Goal: Check status: Check status

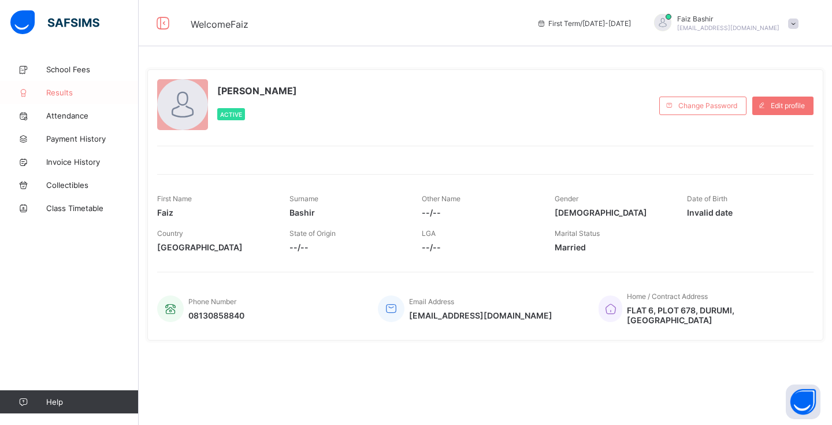
click at [62, 97] on span "Results" at bounding box center [92, 92] width 92 height 9
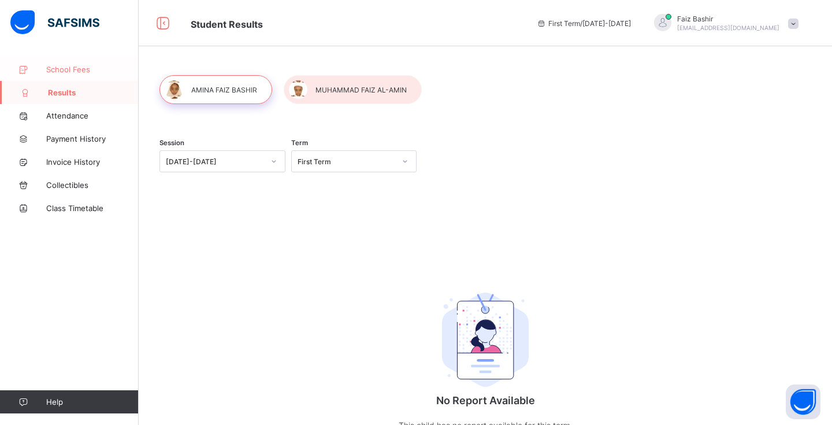
click at [59, 74] on link "School Fees" at bounding box center [69, 69] width 139 height 23
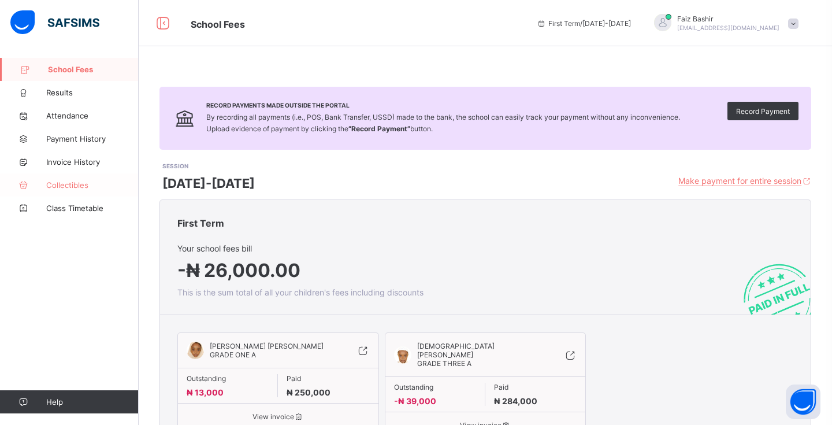
click at [64, 187] on span "Collectibles" at bounding box center [92, 184] width 92 height 9
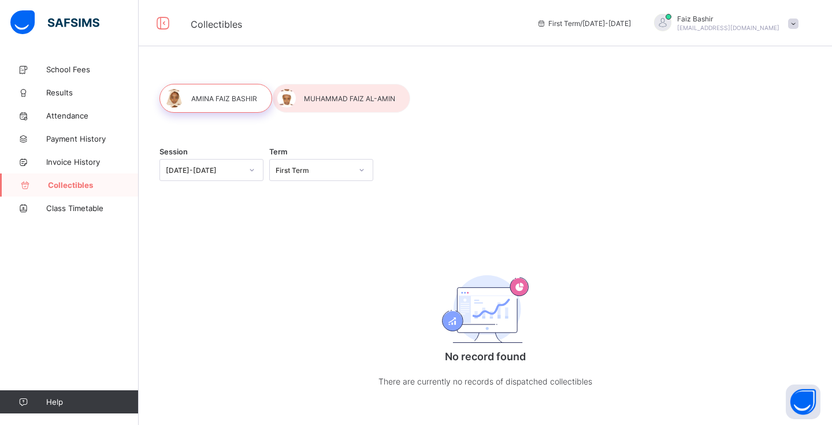
click at [179, 214] on div "Session [DATE]-[DATE] Term First Term No record found There are currently no re…" at bounding box center [486, 246] width 694 height 377
click at [78, 209] on span "Class Timetable" at bounding box center [92, 207] width 92 height 9
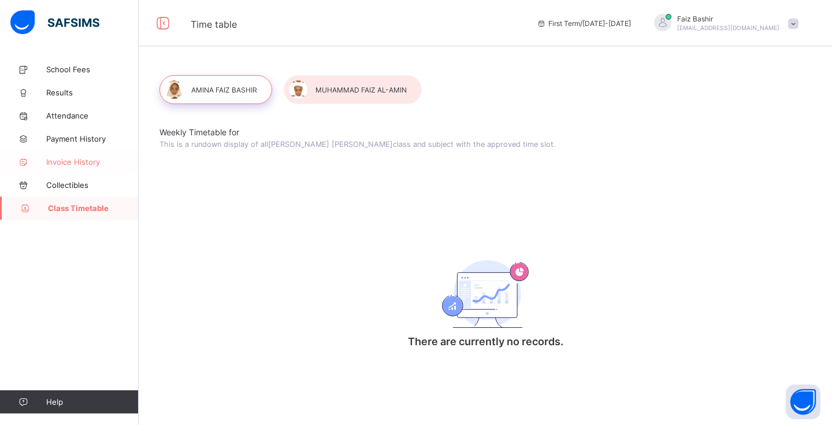
click at [75, 158] on span "Invoice History" at bounding box center [92, 161] width 92 height 9
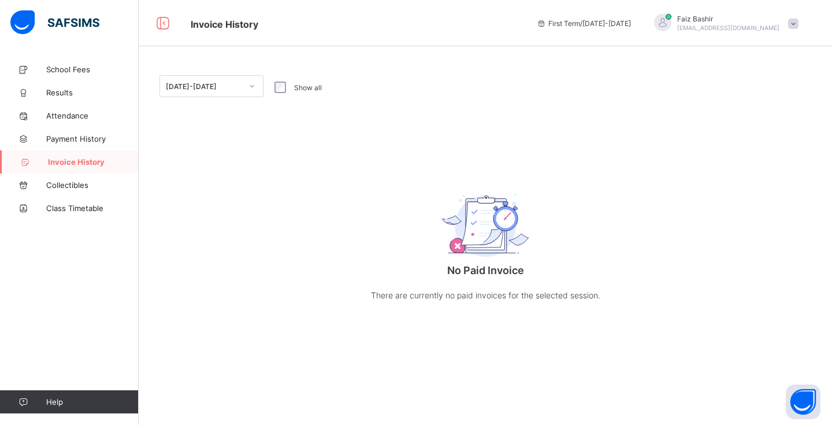
click at [206, 87] on div "[DATE]-[DATE]" at bounding box center [204, 86] width 76 height 9
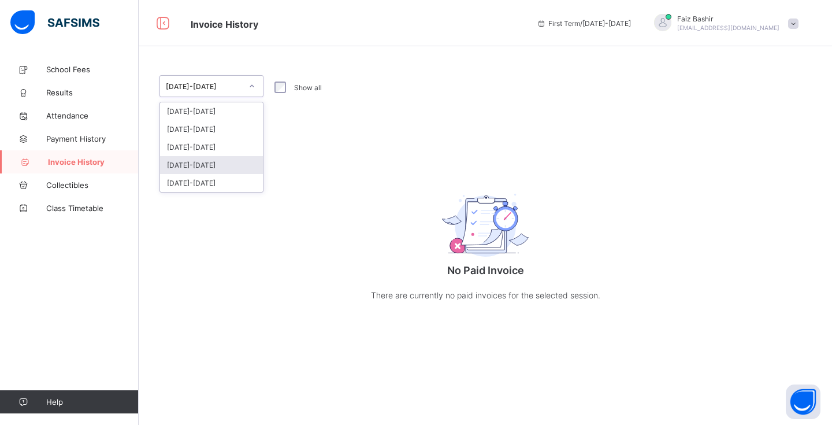
click at [206, 167] on div "[DATE]-[DATE]" at bounding box center [211, 165] width 103 height 18
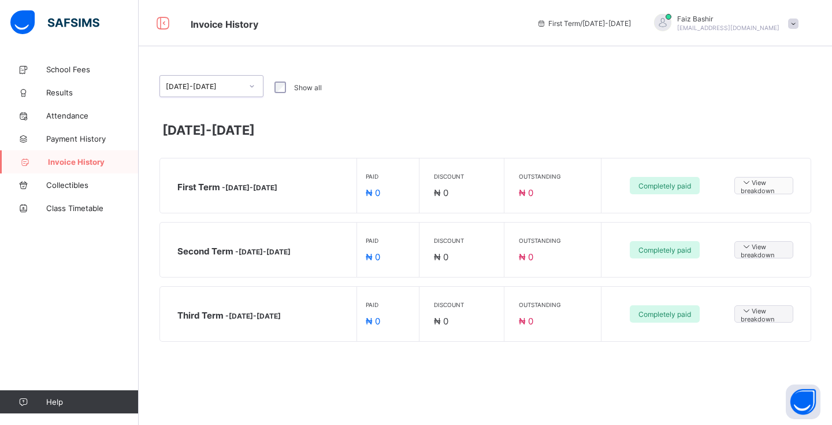
click at [756, 188] on span "View breakdown" at bounding box center [764, 186] width 46 height 18
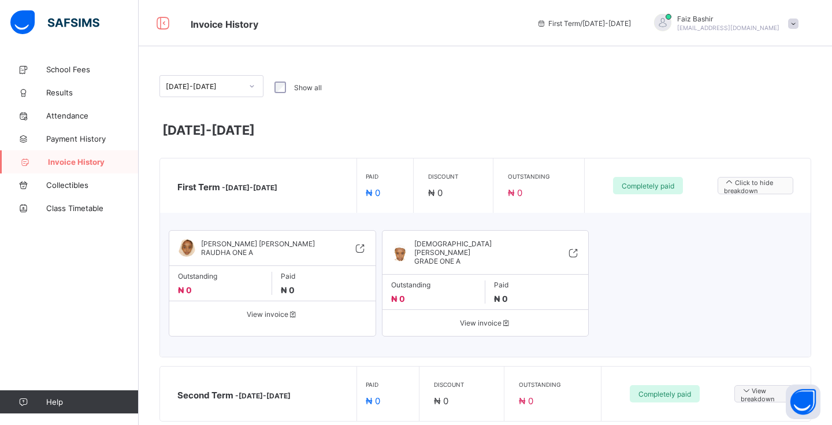
click at [756, 188] on span "Click to hide breakdown" at bounding box center [755, 186] width 63 height 18
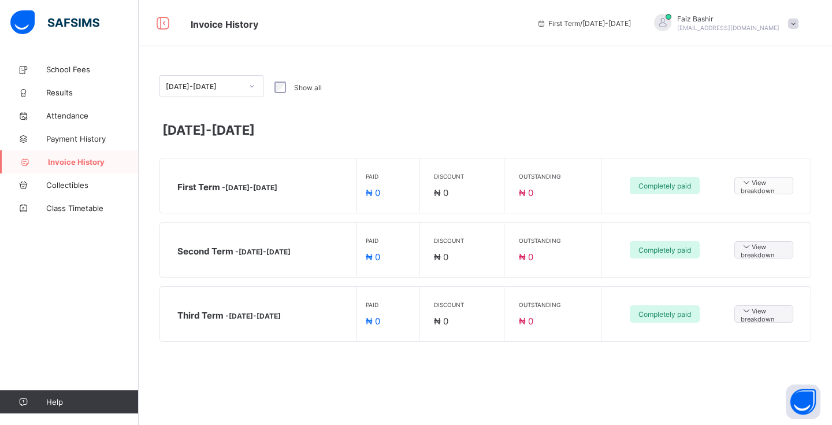
click at [756, 188] on span "View breakdown" at bounding box center [764, 186] width 46 height 18
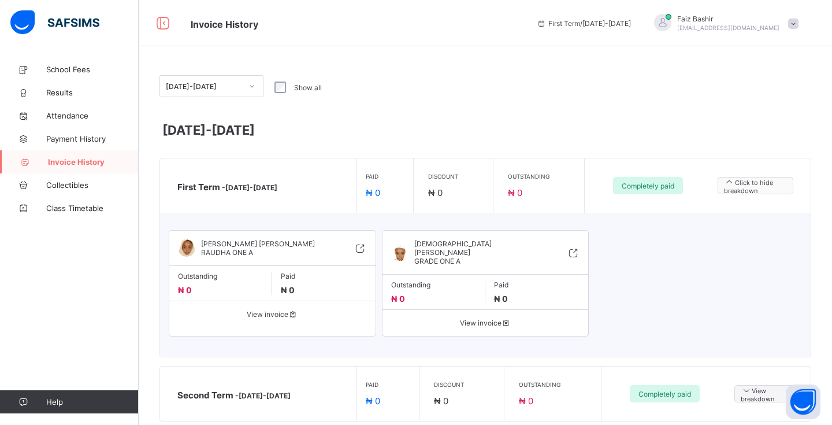
click at [756, 188] on span "Click to hide breakdown" at bounding box center [755, 186] width 63 height 18
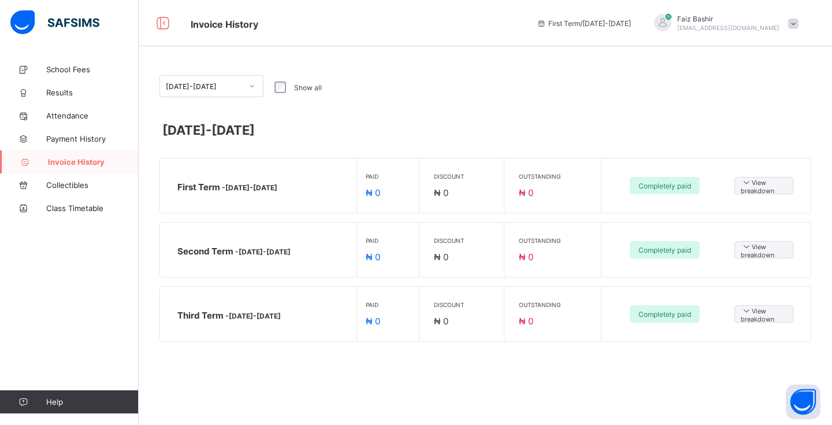
click at [584, 90] on div "[DATE]-[DATE] Show all" at bounding box center [486, 87] width 652 height 24
